Goal: Transaction & Acquisition: Purchase product/service

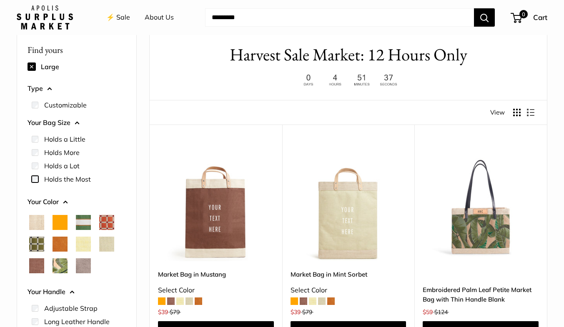
scroll to position [83, 0]
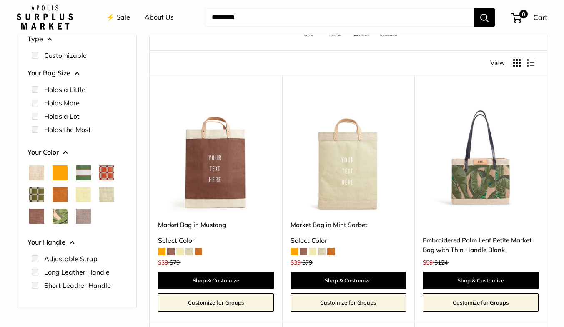
click at [0, 0] on img at bounding box center [0, 0] width 0 height 0
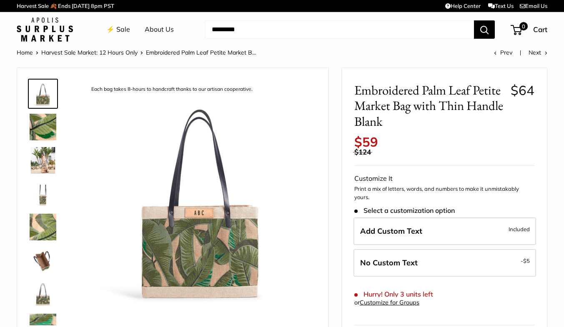
click at [45, 129] on img at bounding box center [43, 127] width 27 height 27
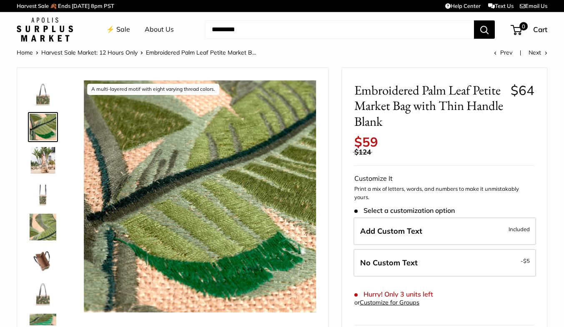
click at [45, 153] on img at bounding box center [43, 160] width 27 height 27
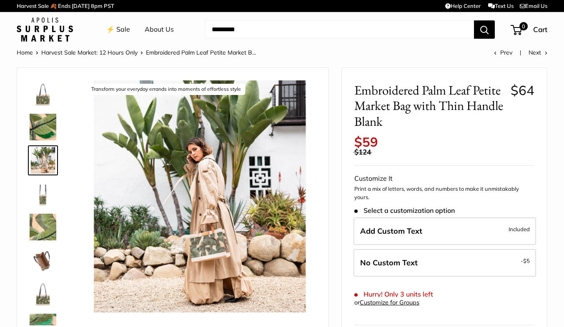
click at [40, 233] on img at bounding box center [43, 227] width 27 height 27
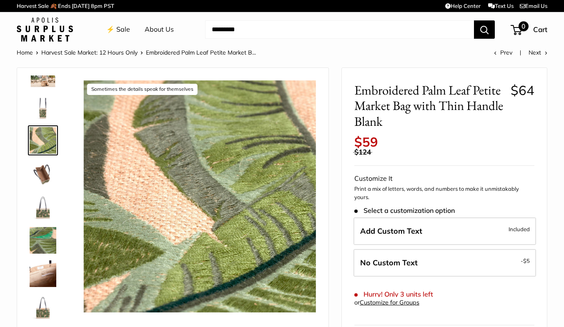
click at [538, 27] on span "Cart" at bounding box center [540, 29] width 14 height 9
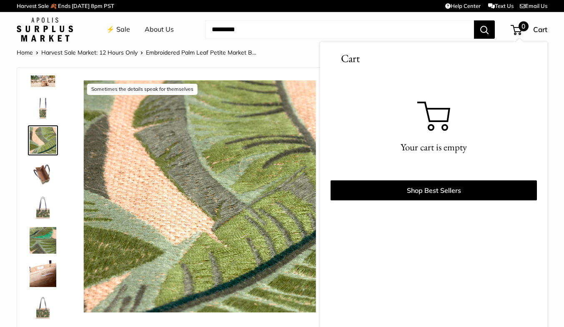
click at [521, 30] on span "0" at bounding box center [523, 26] width 10 height 10
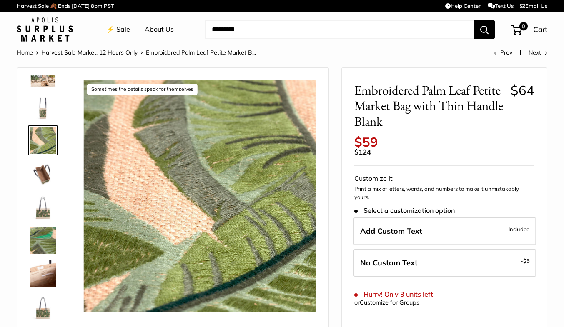
click at [42, 104] on img at bounding box center [43, 107] width 27 height 27
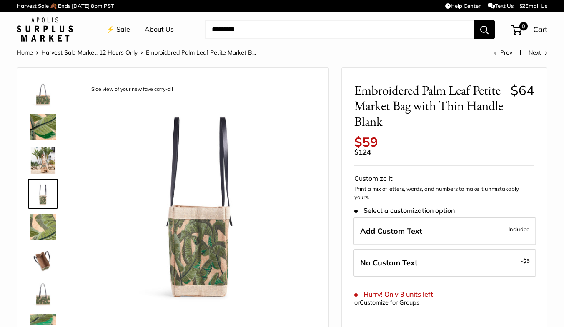
click at [43, 133] on img at bounding box center [43, 127] width 27 height 27
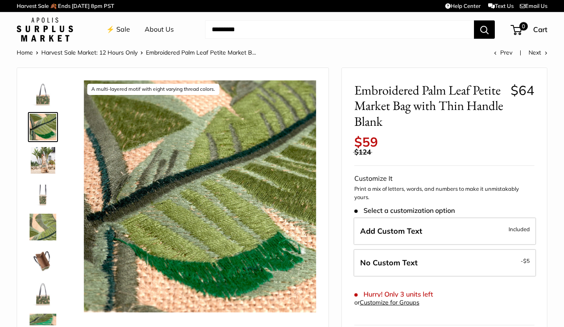
click at [40, 227] on img at bounding box center [43, 227] width 27 height 27
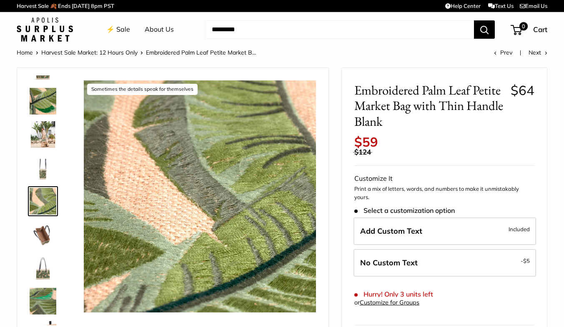
click at [40, 237] on img at bounding box center [43, 234] width 27 height 27
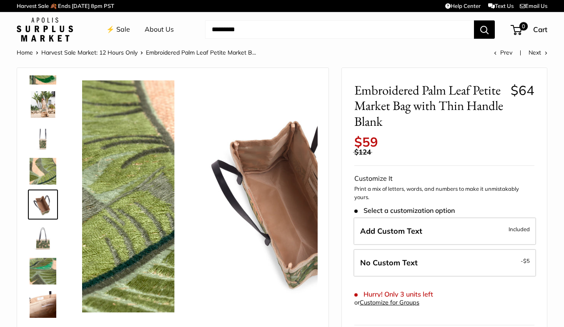
scroll to position [59, 0]
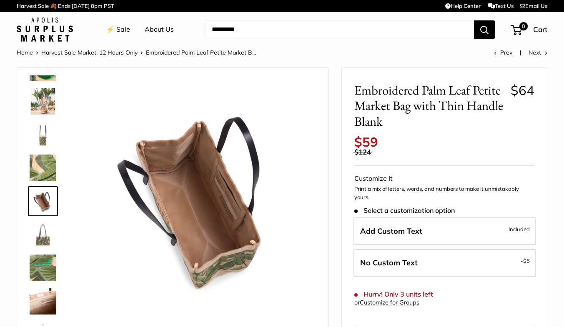
click at [40, 262] on img at bounding box center [43, 267] width 27 height 27
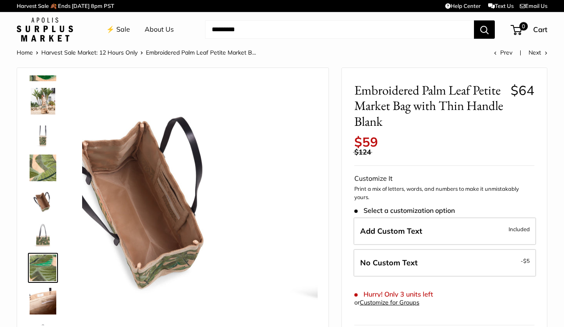
scroll to position [87, 0]
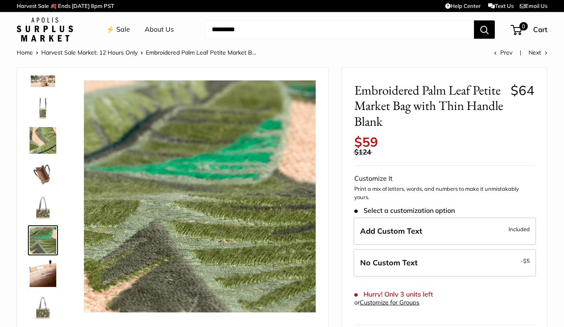
click at [41, 264] on img at bounding box center [43, 273] width 27 height 27
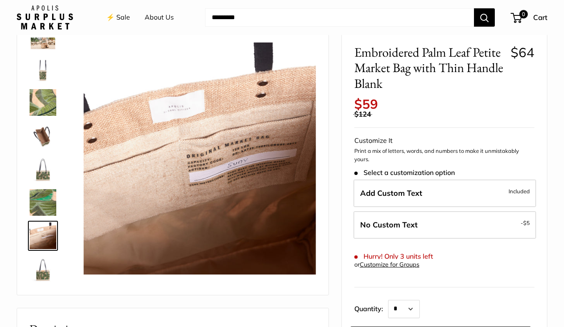
scroll to position [83, 0]
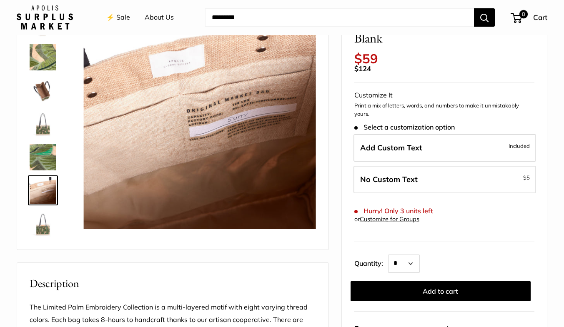
click at [32, 226] on img at bounding box center [43, 223] width 27 height 27
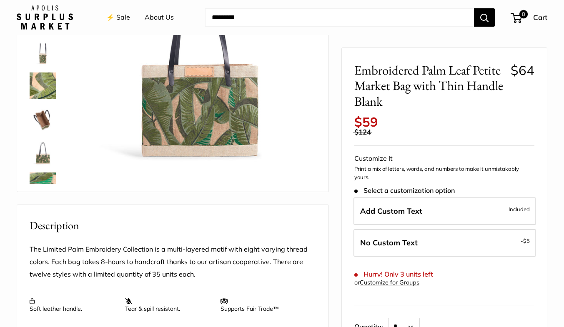
scroll to position [125, 0]
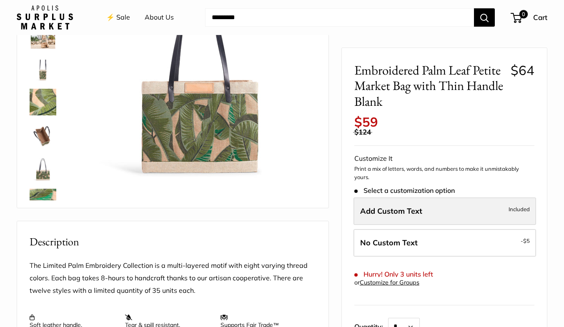
click at [419, 213] on span "Add Custom Text" at bounding box center [391, 211] width 62 height 10
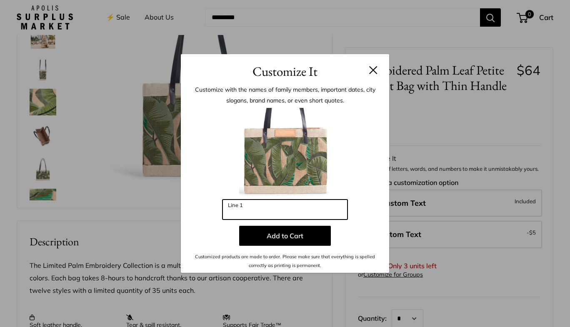
click at [268, 206] on input "Line 1" at bounding box center [284, 210] width 125 height 20
click at [246, 213] on input "***" at bounding box center [284, 210] width 125 height 20
type input "***"
click at [340, 166] on div at bounding box center [284, 154] width 183 height 92
drag, startPoint x: 247, startPoint y: 211, endPoint x: 218, endPoint y: 213, distance: 29.2
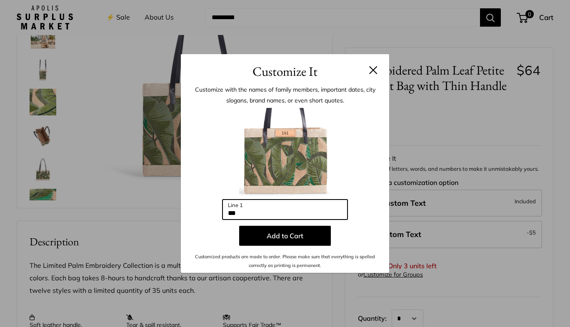
click at [218, 213] on div "Enter 3 letters *** Line 1 Add to Cart Customized products are made to order. P…" at bounding box center [284, 189] width 183 height 162
click at [359, 118] on div at bounding box center [284, 154] width 183 height 92
click at [259, 208] on input "***" at bounding box center [284, 210] width 125 height 20
click at [373, 76] on h3 "Customize It" at bounding box center [284, 72] width 183 height 20
click at [373, 70] on button at bounding box center [373, 70] width 8 height 8
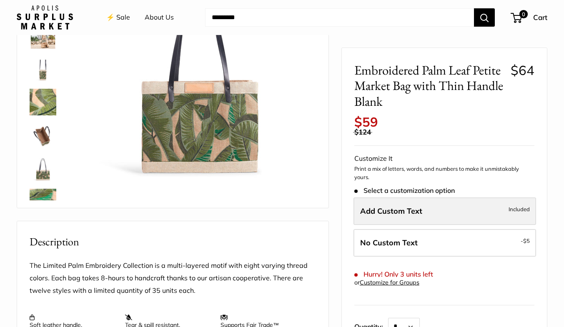
click at [422, 209] on label "Add Custom Text Included" at bounding box center [444, 210] width 182 height 27
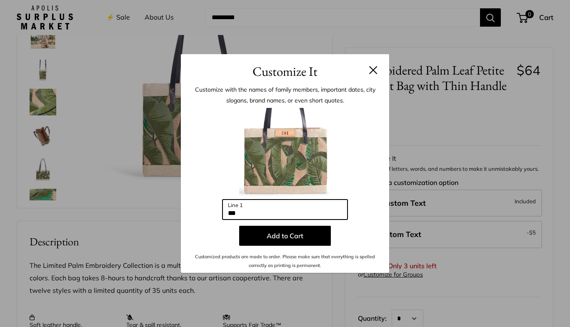
click at [243, 217] on input "***" at bounding box center [284, 210] width 125 height 20
click at [257, 215] on input "***" at bounding box center [284, 210] width 125 height 20
drag, startPoint x: 257, startPoint y: 215, endPoint x: 237, endPoint y: 213, distance: 20.1
click at [237, 213] on input "***" at bounding box center [284, 210] width 125 height 20
type input "*"
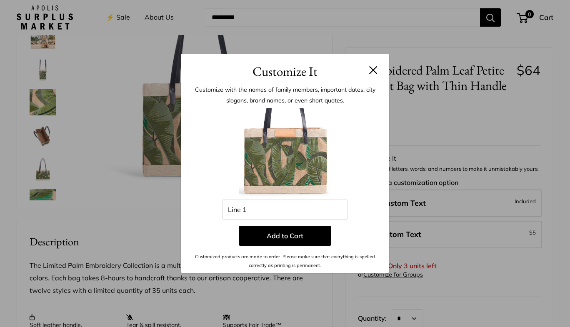
click at [373, 67] on button at bounding box center [373, 70] width 8 height 8
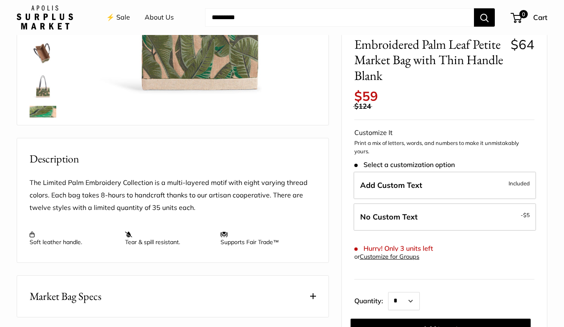
scroll to position [167, 0]
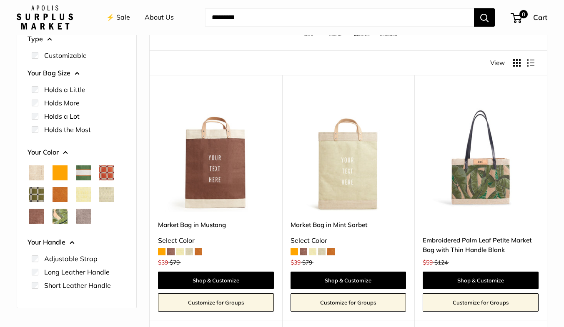
click at [496, 245] on link "Embroidered Palm Leaf Petite Market Bag with Thin Handle Blank" at bounding box center [480, 245] width 116 height 20
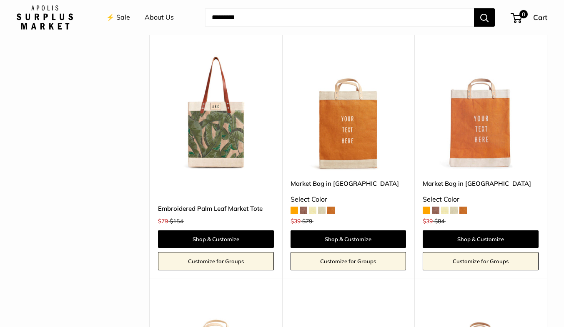
scroll to position [375, 0]
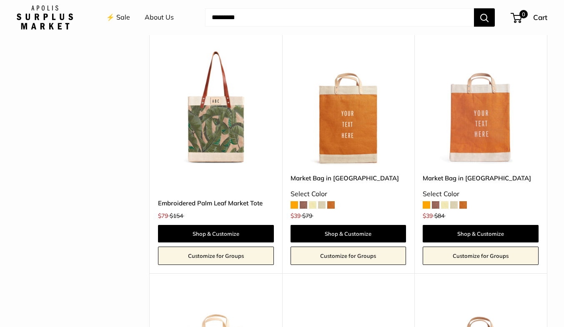
click at [223, 204] on link "Embroidered Palm Leaf Market Tote" at bounding box center [216, 203] width 116 height 10
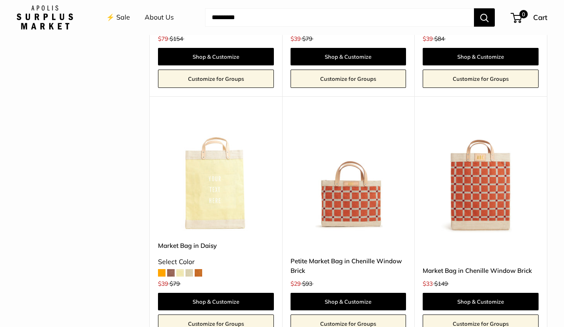
scroll to position [541, 0]
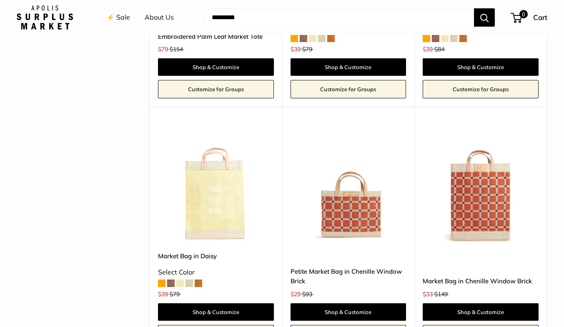
click at [357, 274] on link "Petite Market Bag in Chenille Window Brick" at bounding box center [348, 277] width 116 height 20
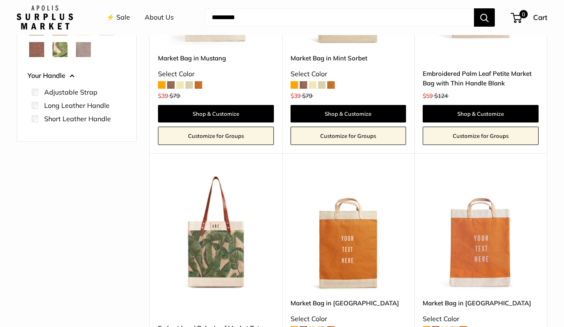
scroll to position [333, 0]
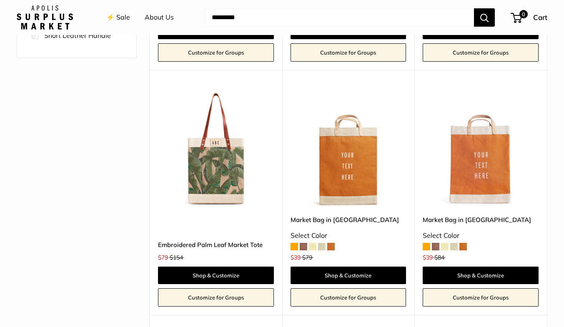
click at [0, 0] on img at bounding box center [0, 0] width 0 height 0
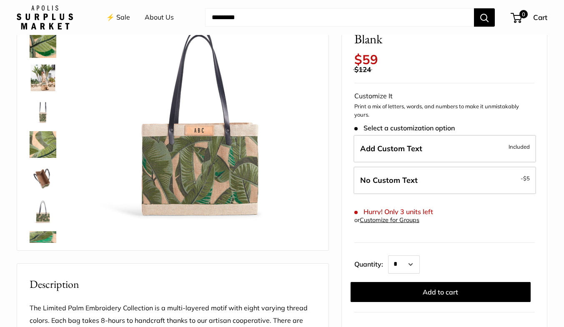
scroll to position [83, 0]
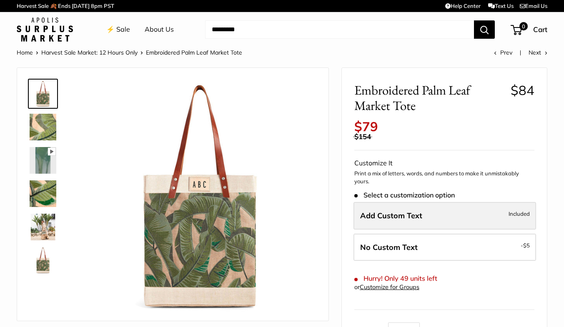
click at [395, 213] on span "Add Custom Text" at bounding box center [391, 216] width 62 height 10
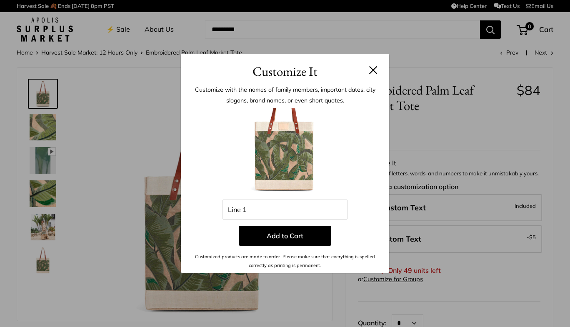
click at [368, 68] on h3 "Customize It" at bounding box center [284, 72] width 183 height 20
click at [371, 67] on button at bounding box center [373, 70] width 8 height 8
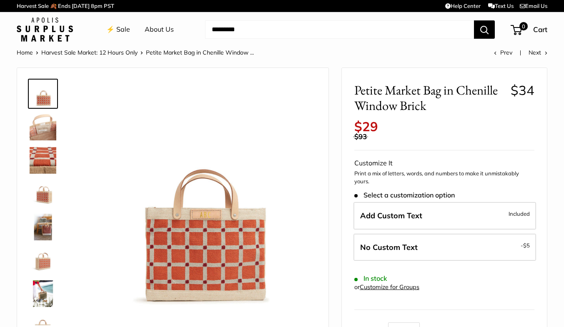
click at [43, 155] on img at bounding box center [43, 160] width 27 height 27
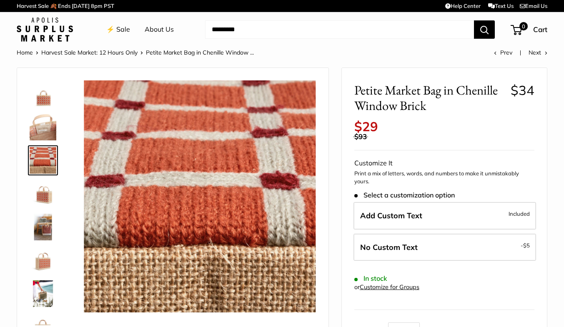
click at [44, 195] on img at bounding box center [43, 193] width 27 height 27
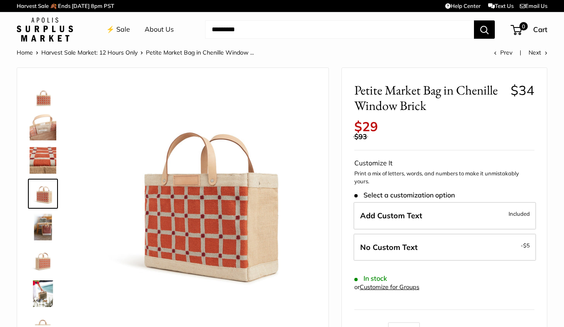
click at [40, 119] on img at bounding box center [43, 127] width 27 height 27
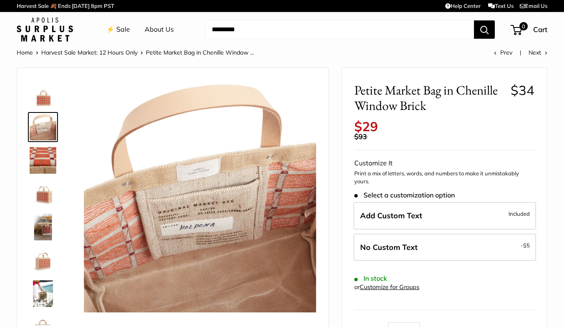
click at [50, 100] on img at bounding box center [43, 93] width 27 height 27
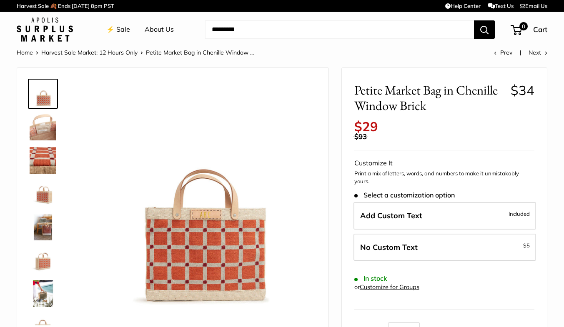
scroll to position [125, 0]
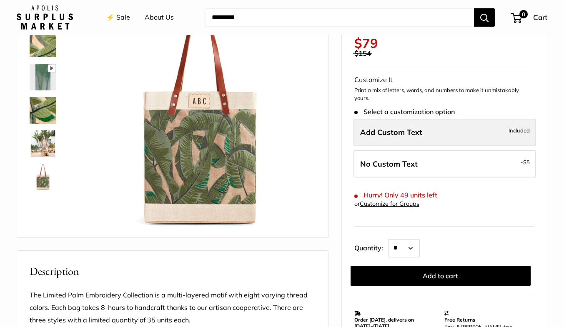
click at [422, 130] on label "Add Custom Text Included" at bounding box center [444, 132] width 182 height 27
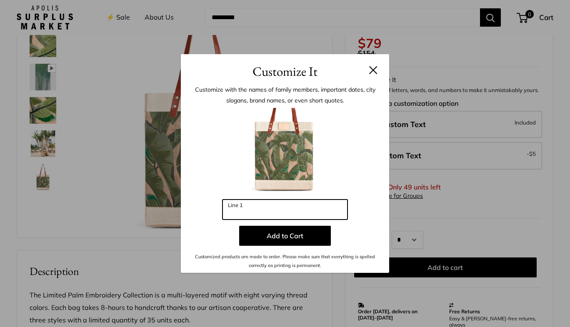
click at [273, 216] on input "Line 1" at bounding box center [284, 210] width 125 height 20
type input "***"
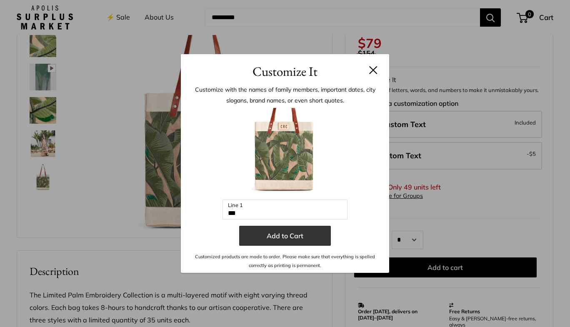
click at [274, 231] on button "Add to Cart" at bounding box center [285, 236] width 92 height 20
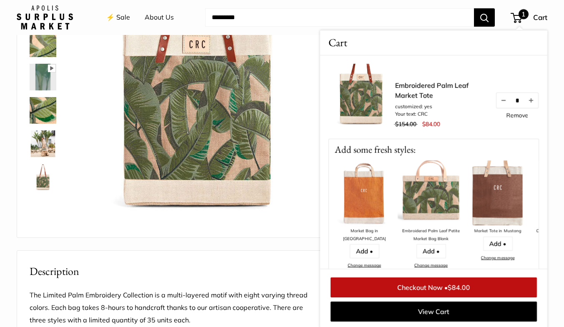
click at [212, 224] on img at bounding box center [200, 113] width 232 height 232
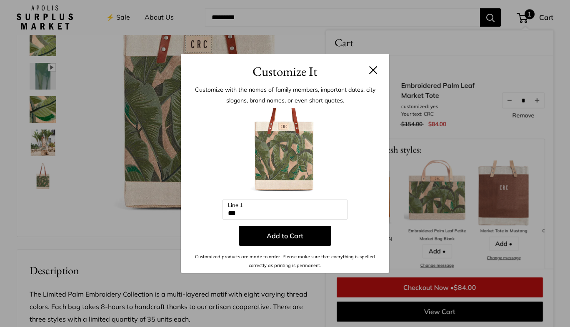
scroll to position [85, 0]
click at [375, 70] on button at bounding box center [373, 70] width 8 height 8
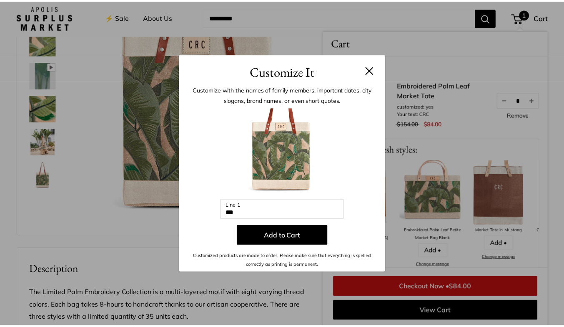
scroll to position [103, 0]
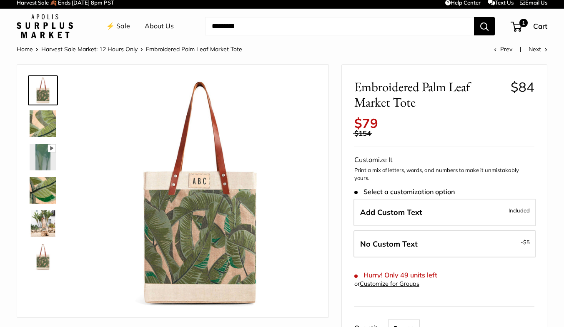
scroll to position [42, 0]
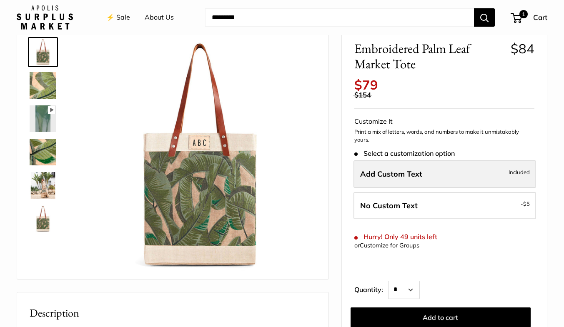
click at [430, 177] on label "Add Custom Text Included" at bounding box center [444, 173] width 182 height 27
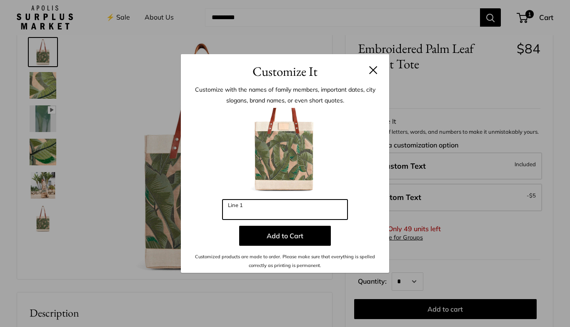
click at [326, 206] on input "Line 1" at bounding box center [284, 210] width 125 height 20
type input "***"
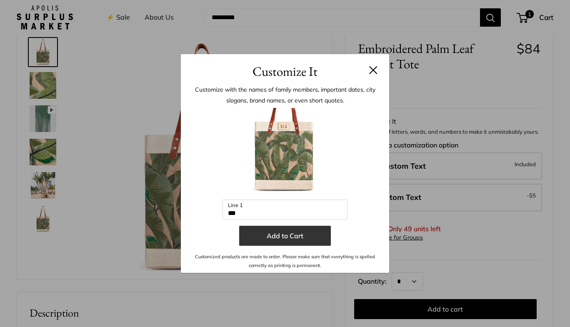
click at [315, 232] on button "Add to Cart" at bounding box center [285, 236] width 92 height 20
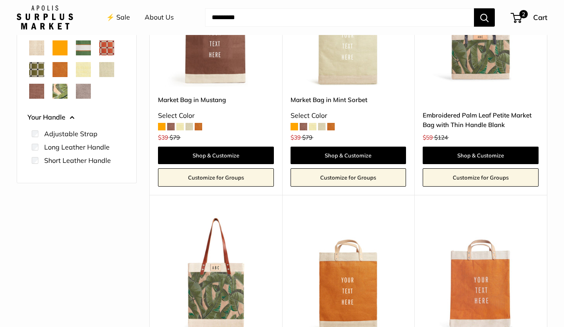
scroll to position [375, 0]
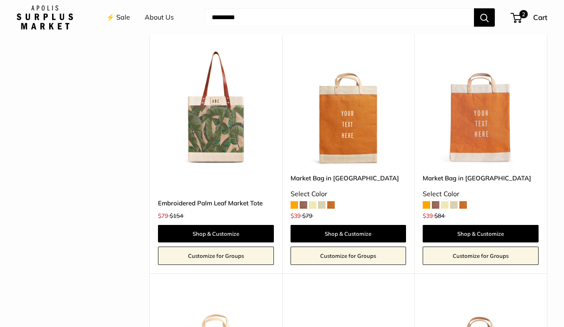
click at [0, 0] on img at bounding box center [0, 0] width 0 height 0
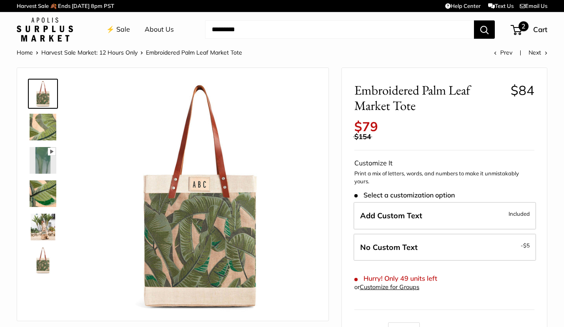
click at [520, 26] on span "2" at bounding box center [523, 26] width 10 height 10
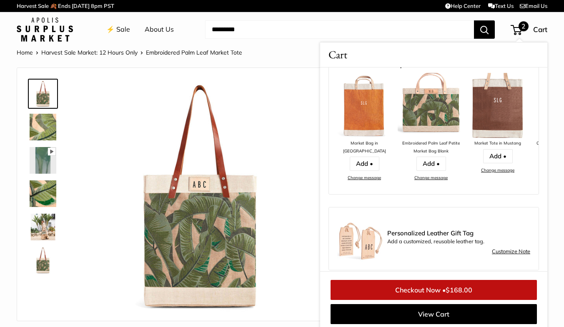
scroll to position [197, 0]
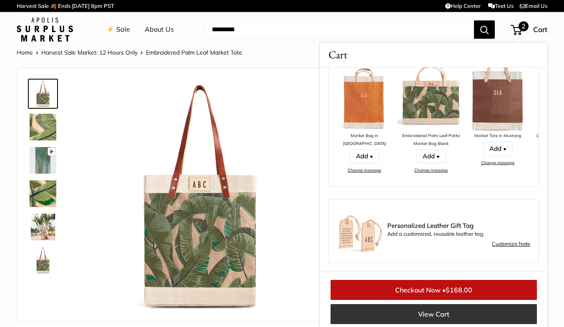
click at [382, 314] on link "View Cart" at bounding box center [433, 314] width 206 height 20
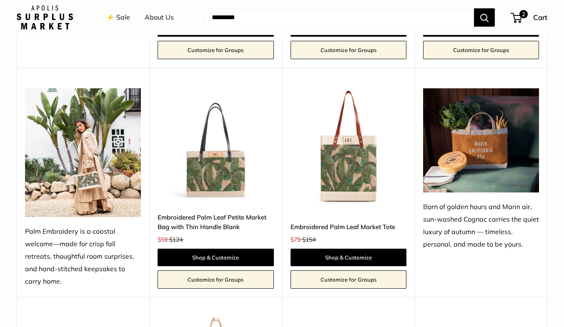
scroll to position [833, 0]
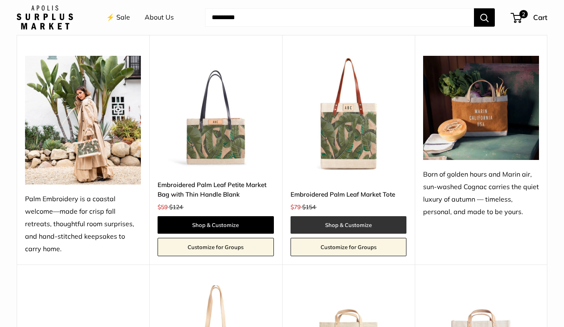
click at [332, 227] on link "Shop & Customize" at bounding box center [348, 224] width 116 height 17
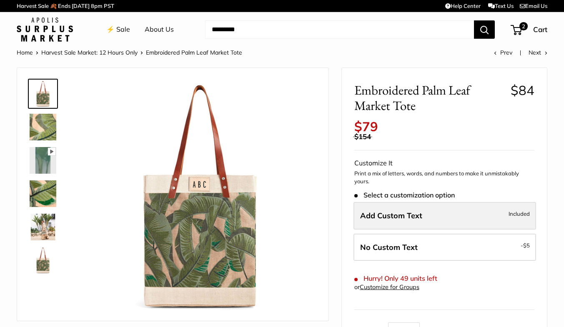
click at [398, 212] on span "Add Custom Text" at bounding box center [391, 216] width 62 height 10
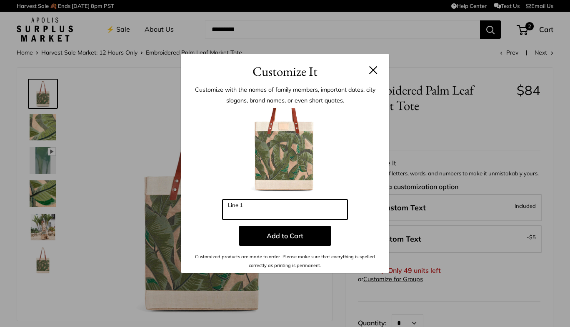
click at [259, 210] on input "Line 1" at bounding box center [284, 210] width 125 height 20
type input "***"
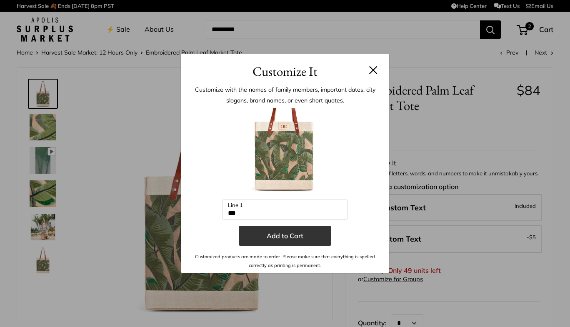
click at [266, 239] on button "Add to Cart" at bounding box center [285, 236] width 92 height 20
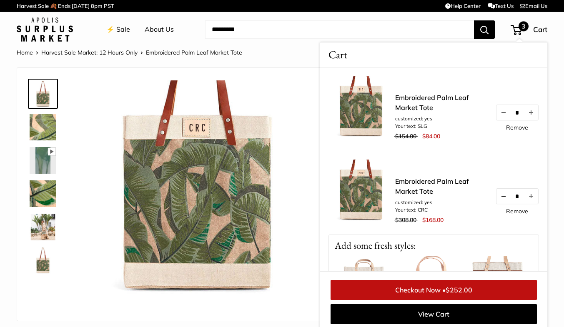
click at [497, 196] on button "Decrease quantity by 1" at bounding box center [503, 196] width 14 height 15
click at [447, 292] on span "$168.00" at bounding box center [458, 290] width 27 height 8
